Goal: Navigation & Orientation: Understand site structure

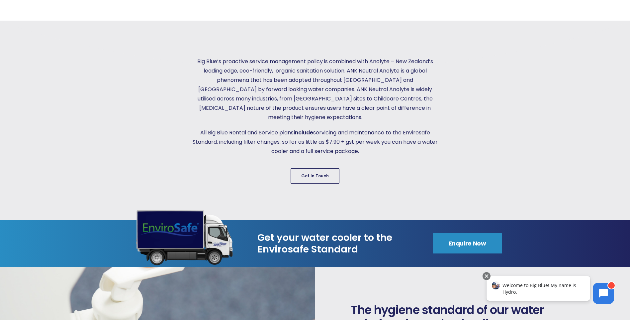
scroll to position [266, 0]
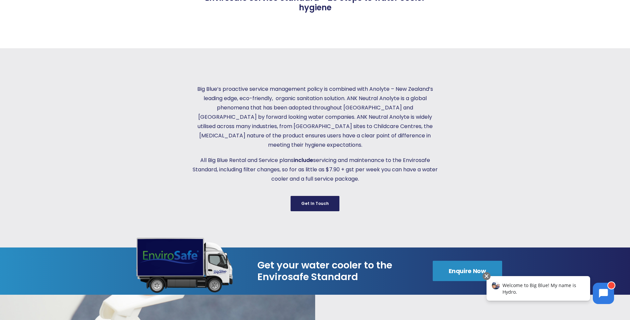
click at [317, 197] on link "Get in Touch" at bounding box center [315, 203] width 49 height 15
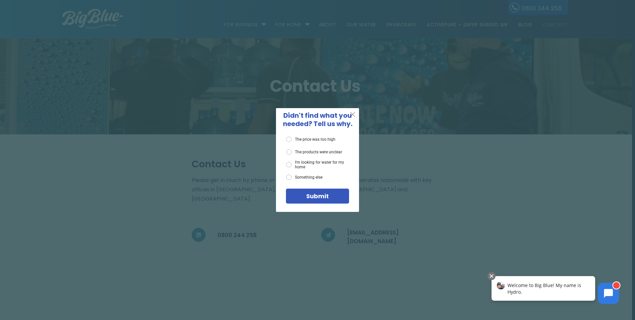
click at [352, 116] on span "X" at bounding box center [353, 114] width 6 height 8
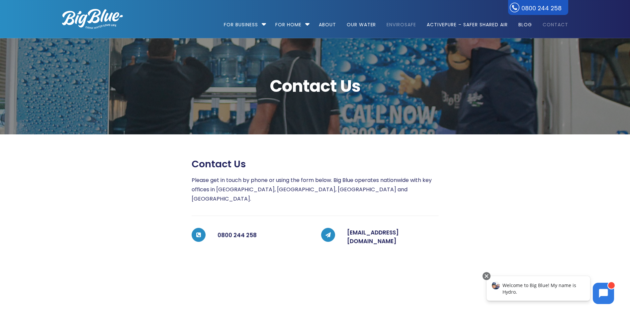
click at [397, 26] on link "EnviroSafe" at bounding box center [401, 21] width 39 height 43
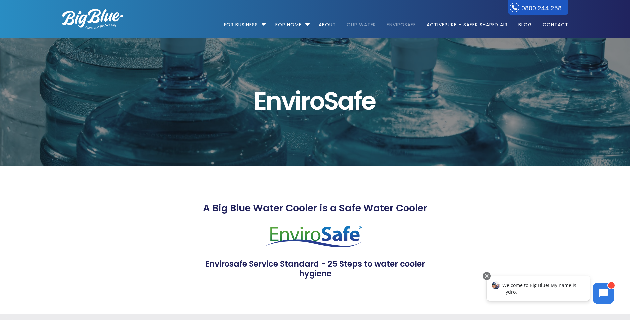
click at [362, 20] on link "Our Water" at bounding box center [361, 21] width 39 height 43
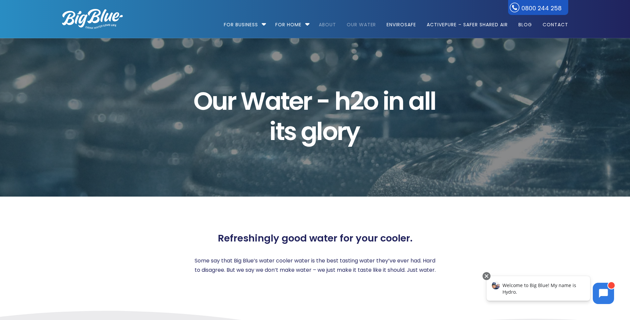
click at [330, 25] on link "About" at bounding box center [327, 21] width 27 height 43
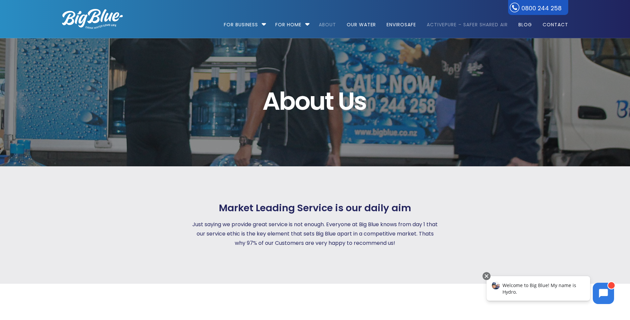
click at [450, 23] on link "ActivePure – Safer Shared Air" at bounding box center [467, 21] width 90 height 43
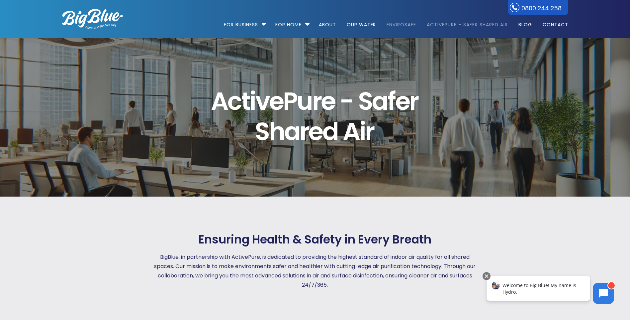
click at [402, 26] on link "EnviroSafe" at bounding box center [401, 21] width 39 height 43
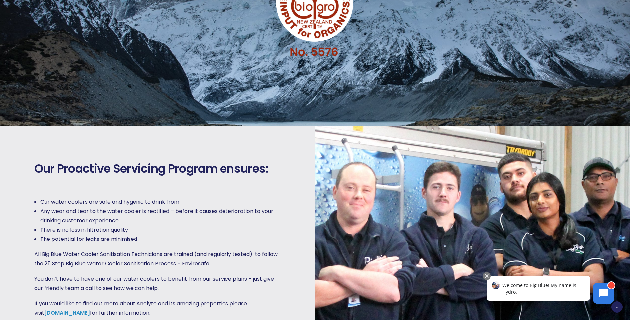
scroll to position [897, 0]
